Goal: Task Accomplishment & Management: Use online tool/utility

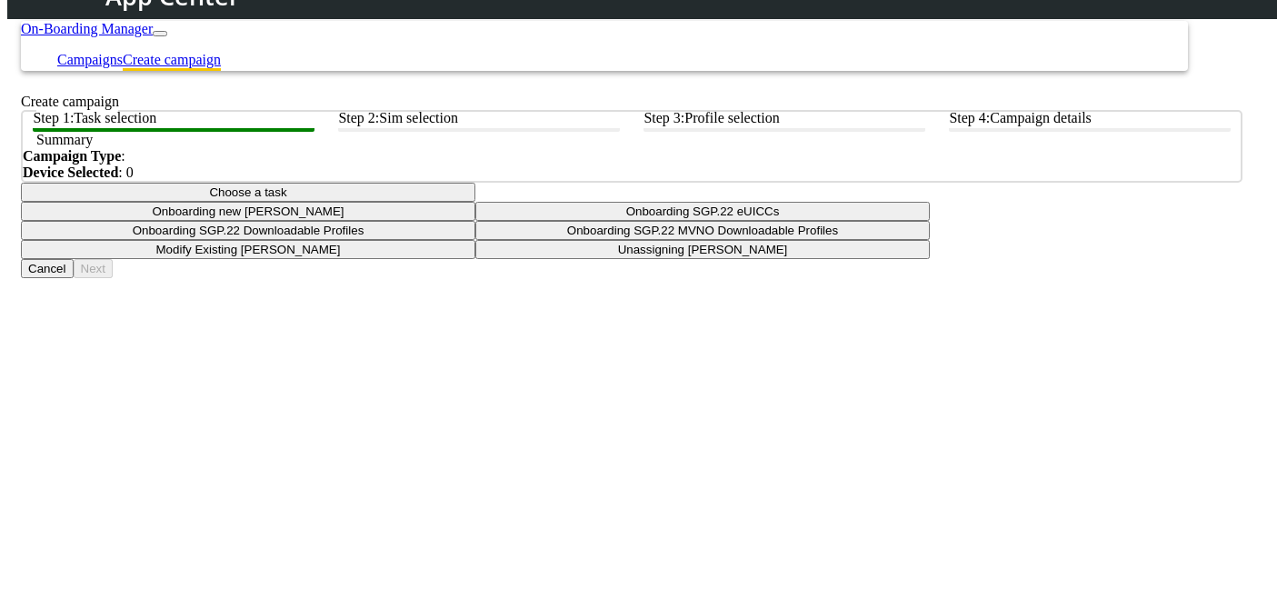
scroll to position [38, 0]
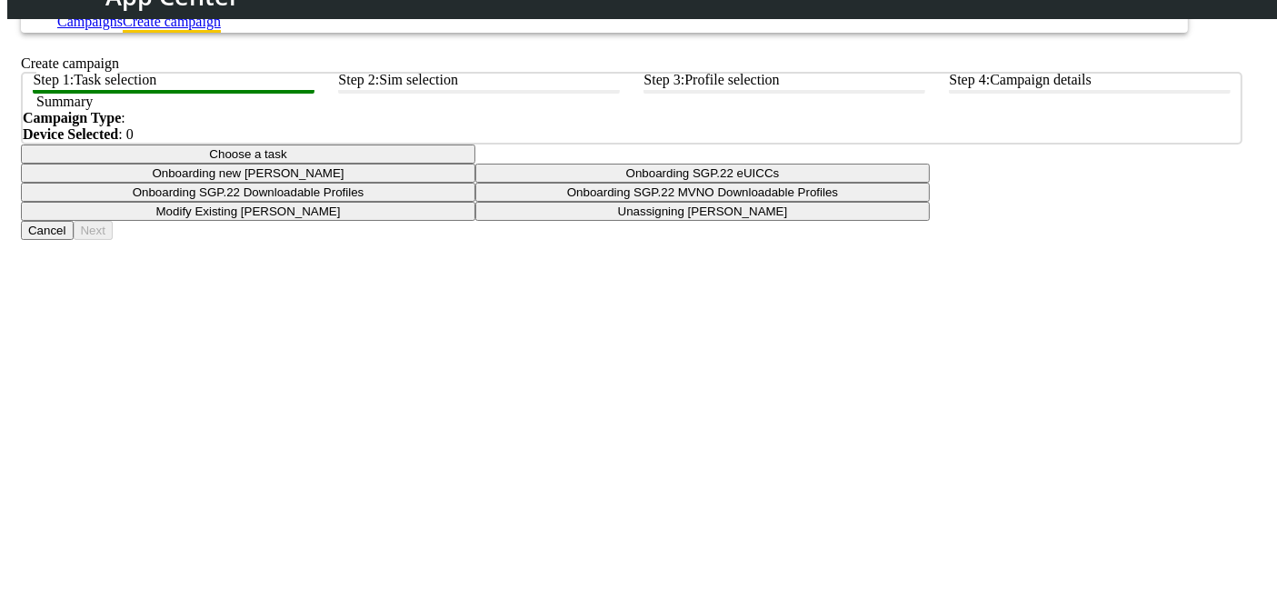
click at [734, 240] on app-paging-btns "Cancel Next" at bounding box center [631, 230] width 1221 height 19
click at [475, 164] on button "Choose a task" at bounding box center [248, 153] width 454 height 19
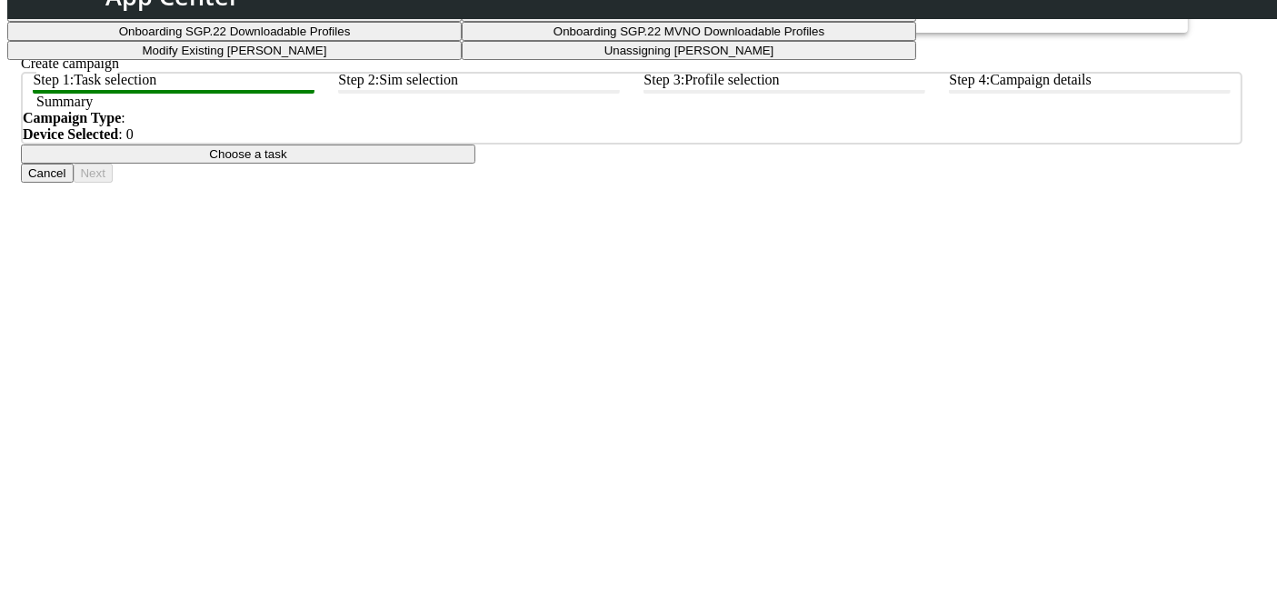
click at [462, 60] on taskiotp-dropdown "Modify Existing [PERSON_NAME]" at bounding box center [234, 50] width 454 height 19
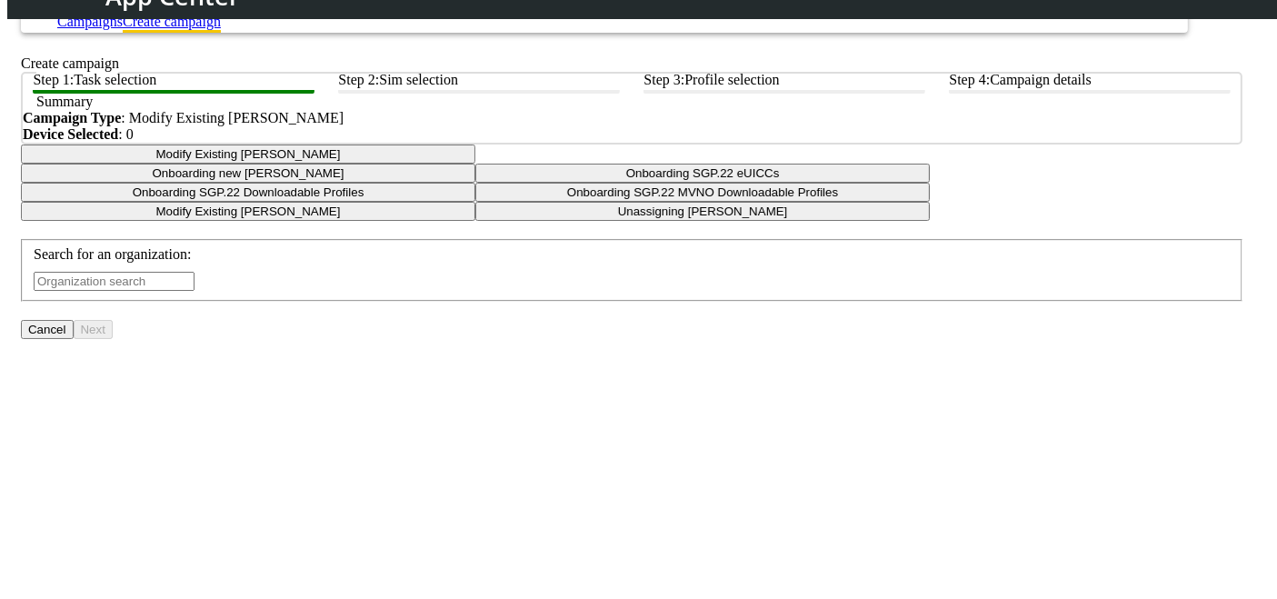
click at [194, 291] on input "text" at bounding box center [114, 281] width 161 height 19
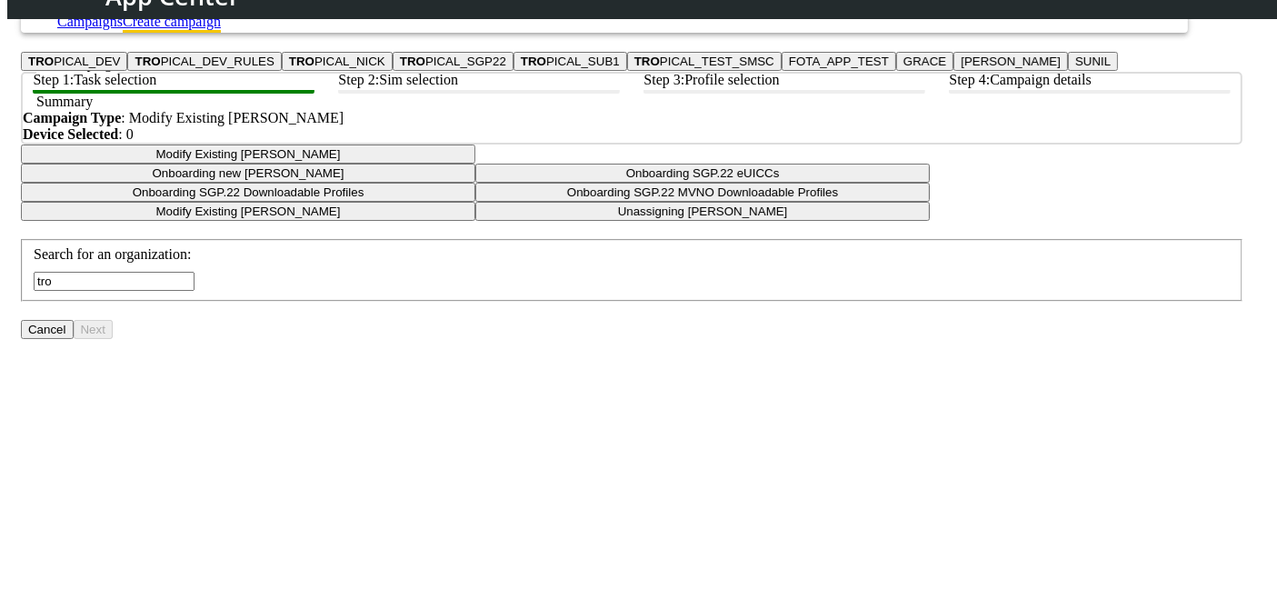
click at [120, 68] on ngb-highlight "TRO PICAL_DEV" at bounding box center [74, 62] width 92 height 14
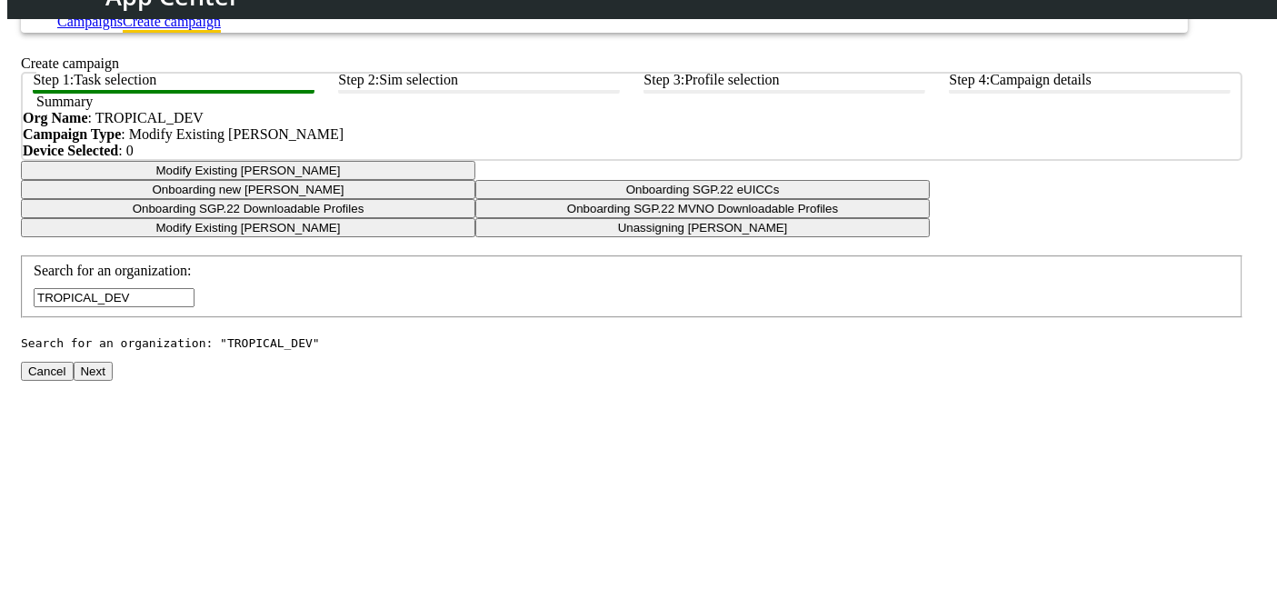
scroll to position [197, 0]
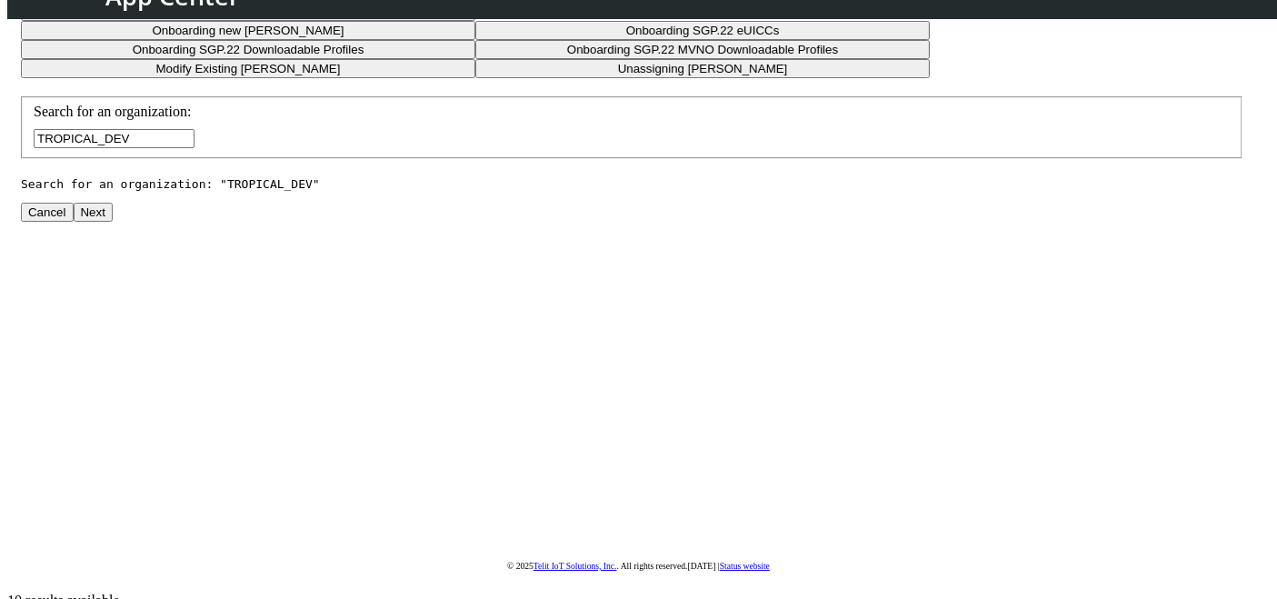
type input "TROPICAL_DEV"
click at [113, 222] on button "Next" at bounding box center [93, 212] width 39 height 19
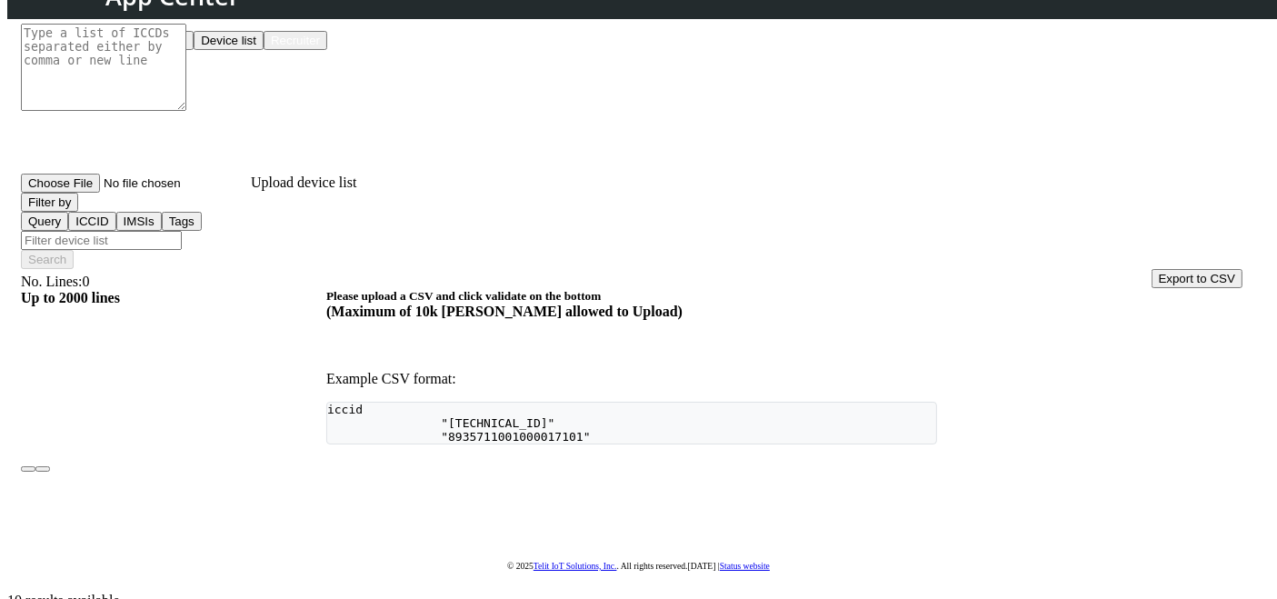
click at [263, 50] on button "Device list" at bounding box center [229, 40] width 70 height 19
